Goal: Task Accomplishment & Management: Manage account settings

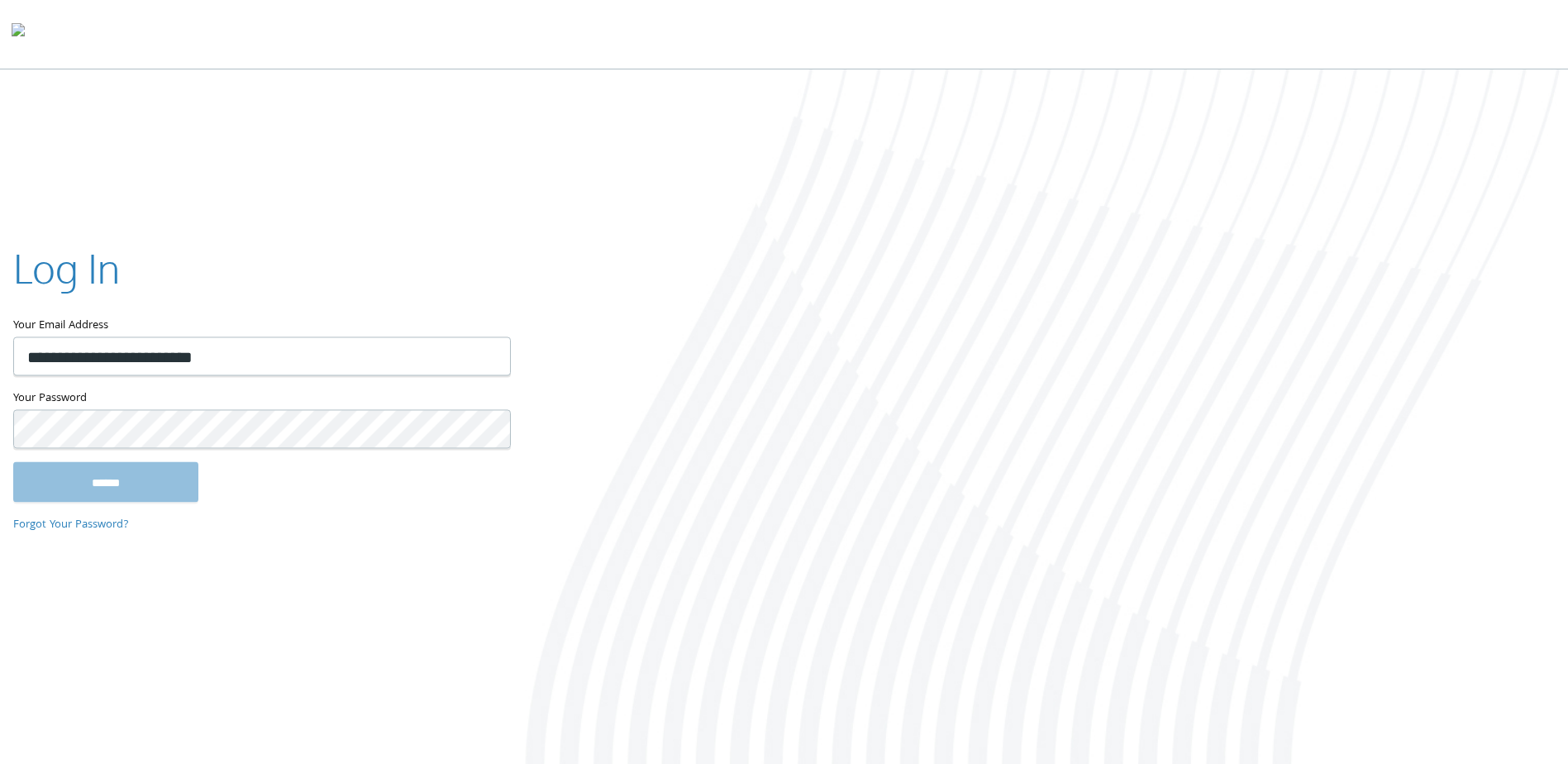
type input "**********"
click at [13, 462] on input "******" at bounding box center [106, 482] width 186 height 40
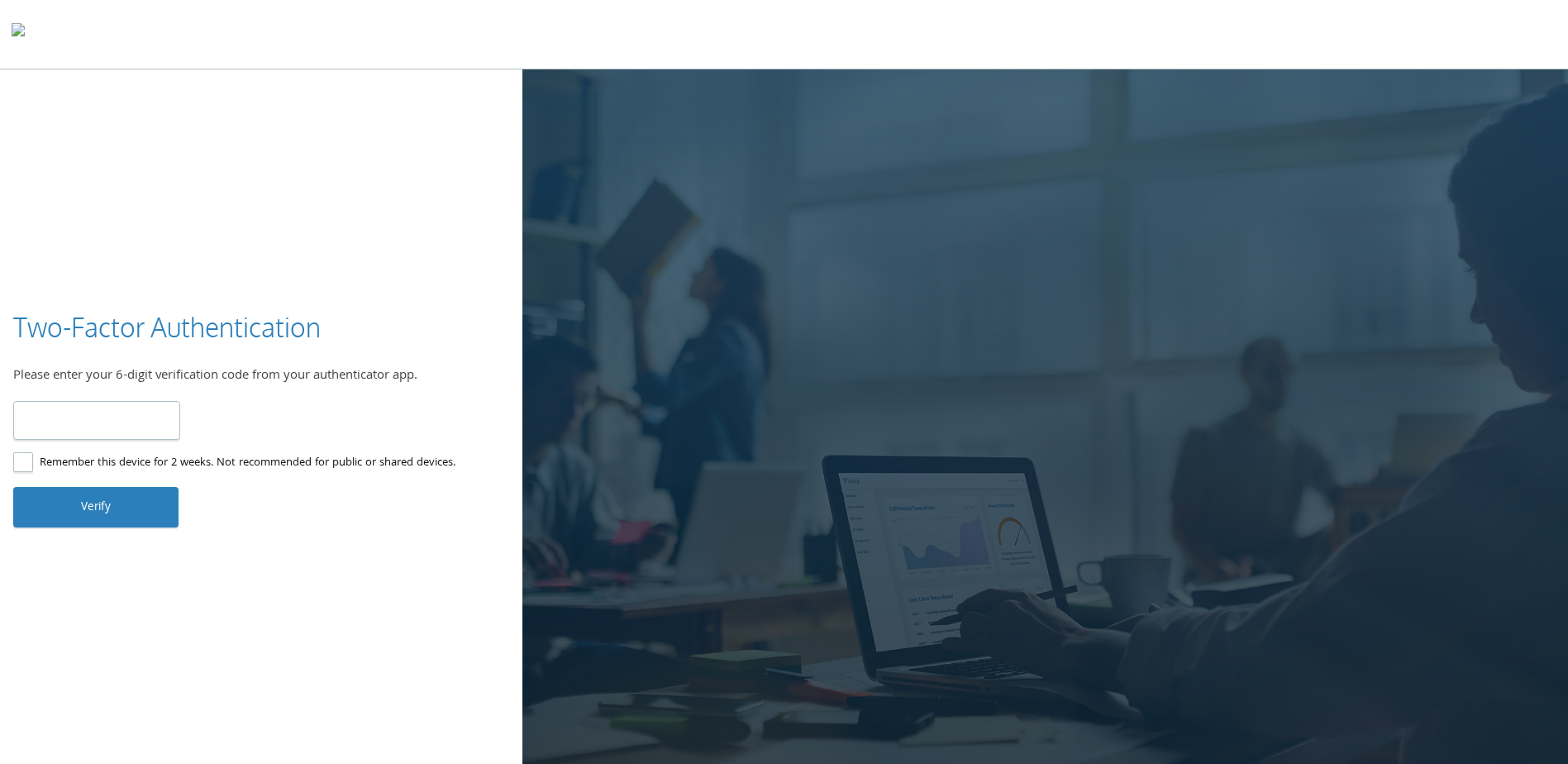
click at [134, 429] on input "number" at bounding box center [97, 420] width 167 height 39
type input "******"
